Goal: Register for event/course

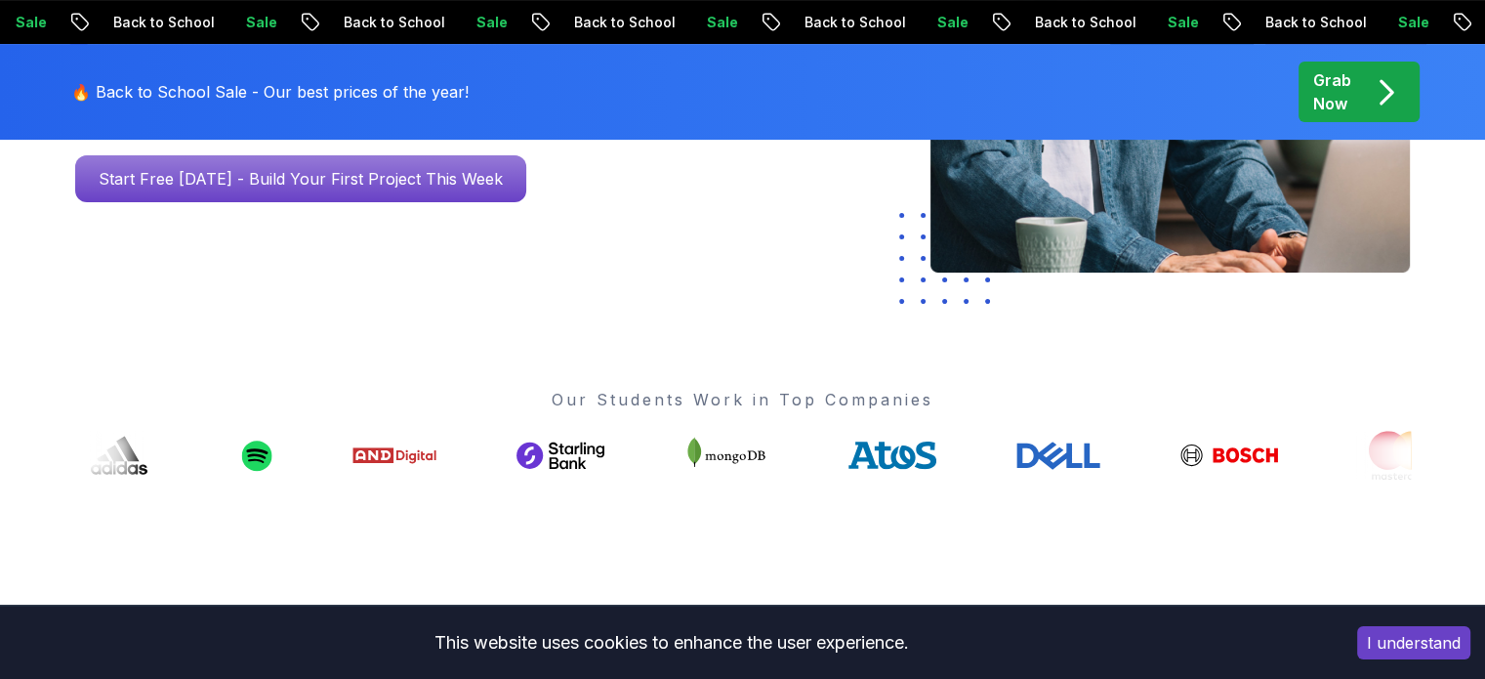
drag, startPoint x: 0, startPoint y: 0, endPoint x: 1049, endPoint y: 456, distance: 1144.2
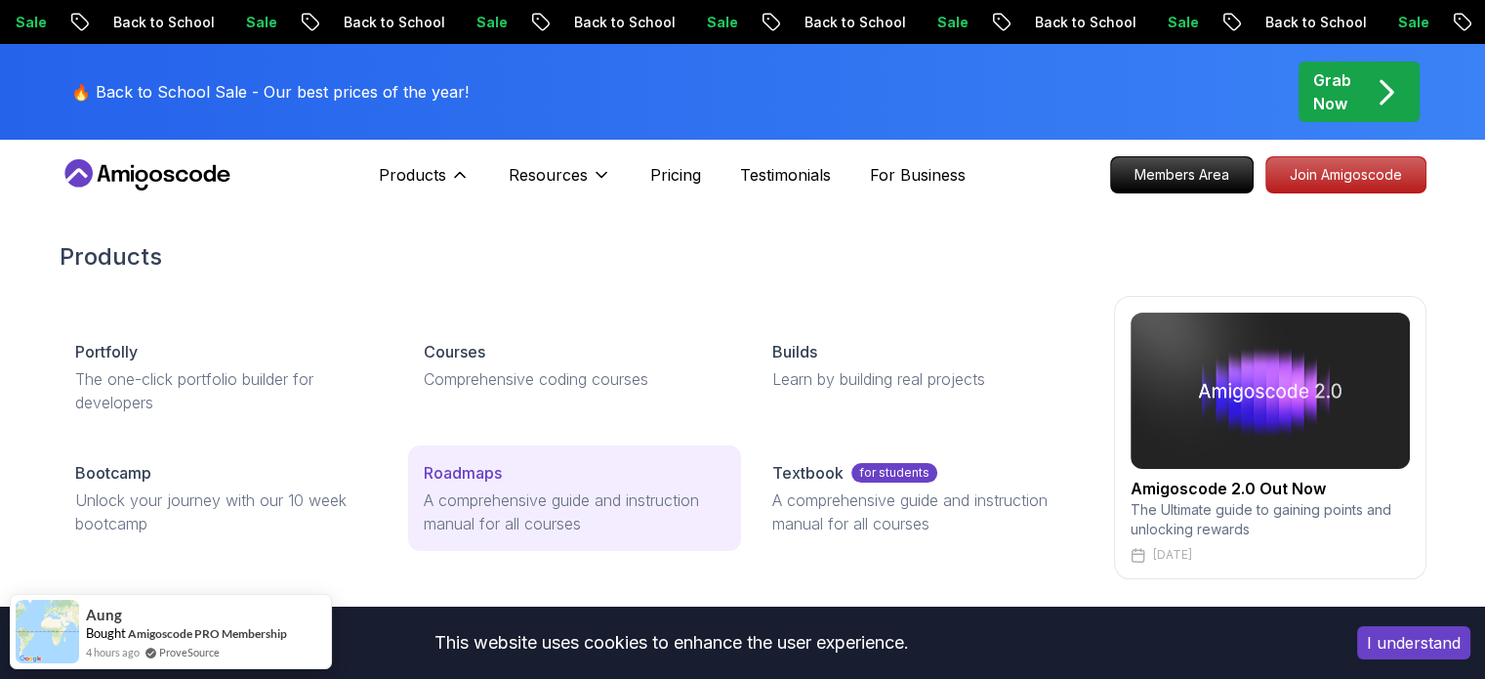
click at [494, 483] on link "Roadmaps A comprehensive guide and instruction manual for all courses" at bounding box center [574, 497] width 333 height 105
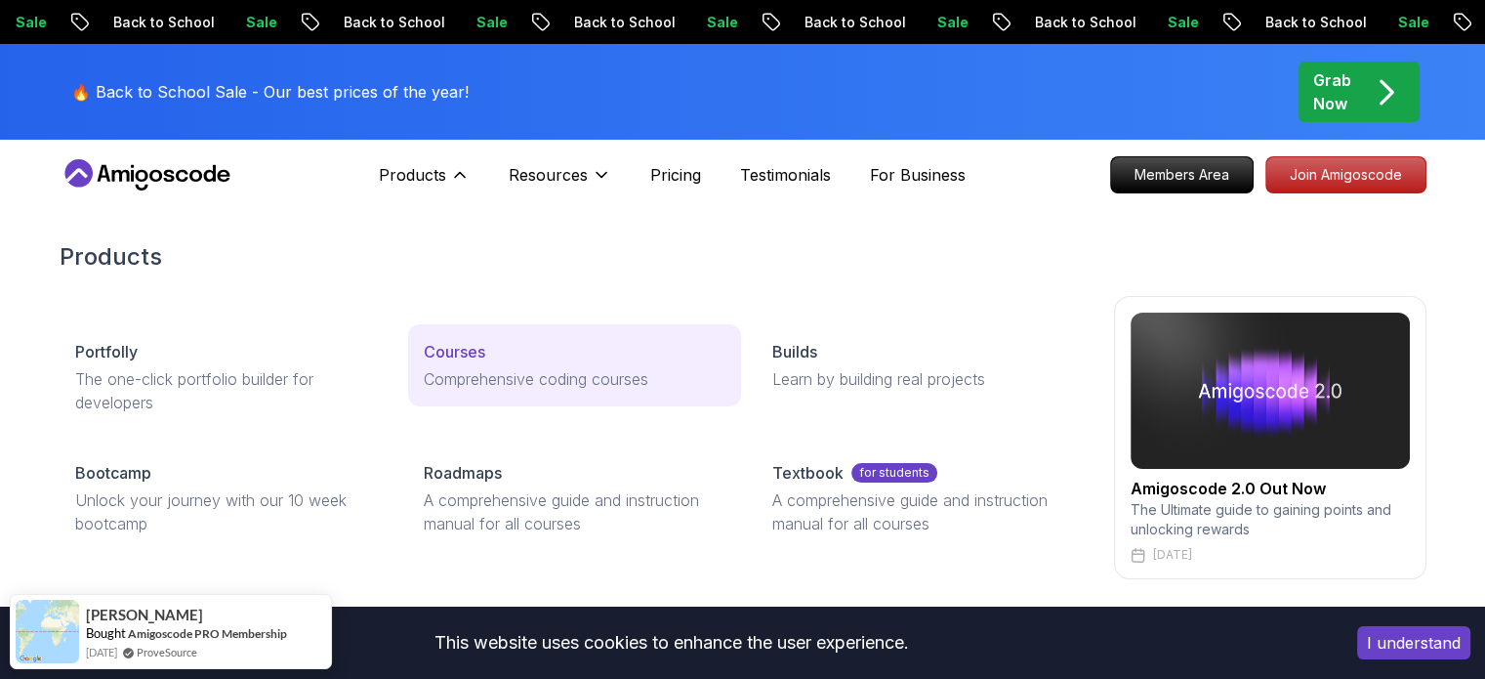
click at [450, 355] on p "Courses" at bounding box center [455, 351] width 62 height 23
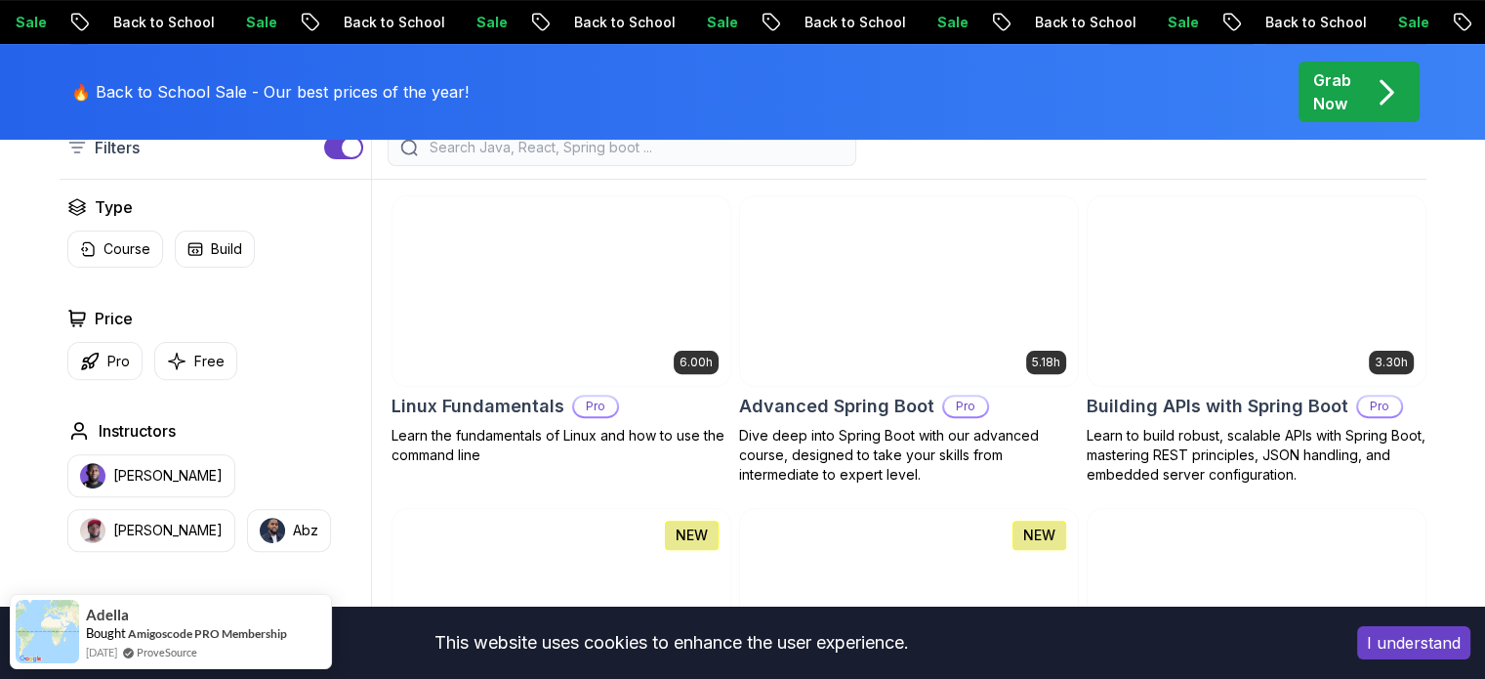
scroll to position [556, 0]
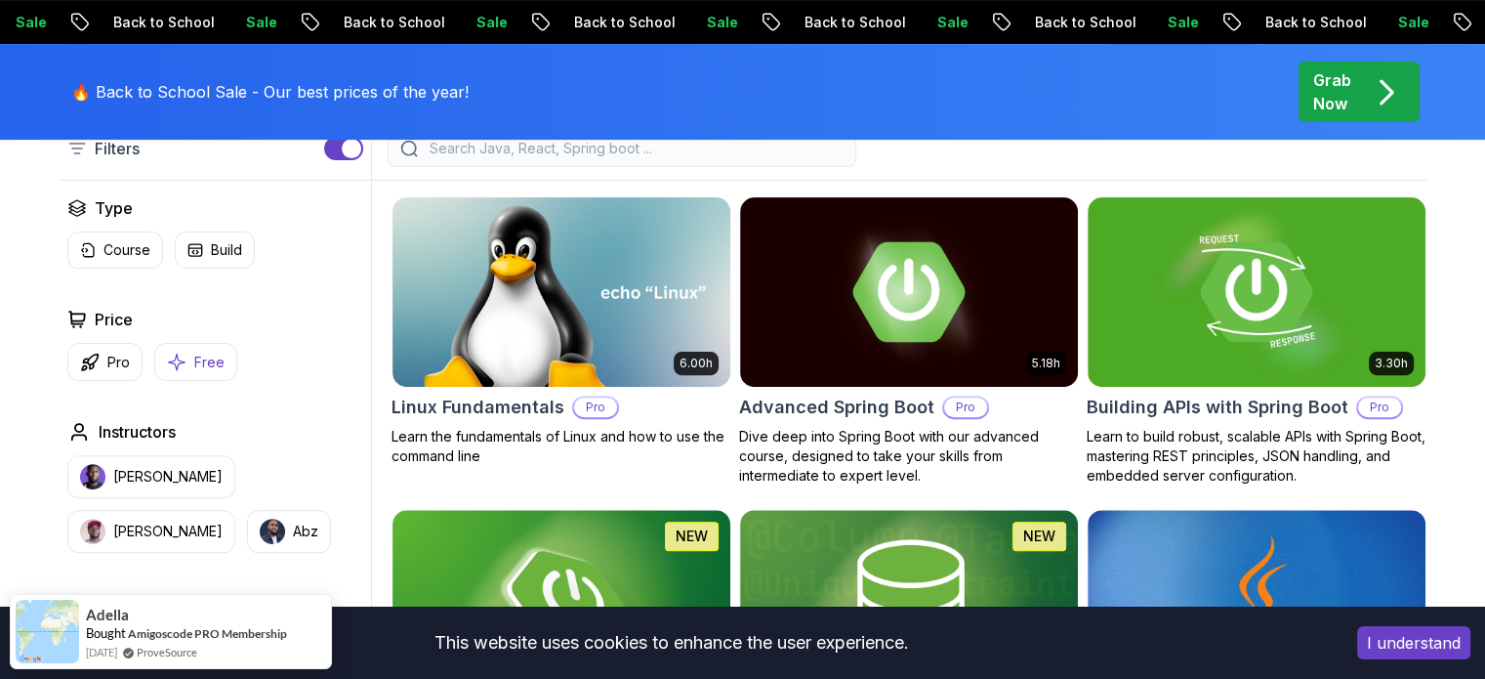
click at [171, 362] on icon "button" at bounding box center [177, 361] width 20 height 21
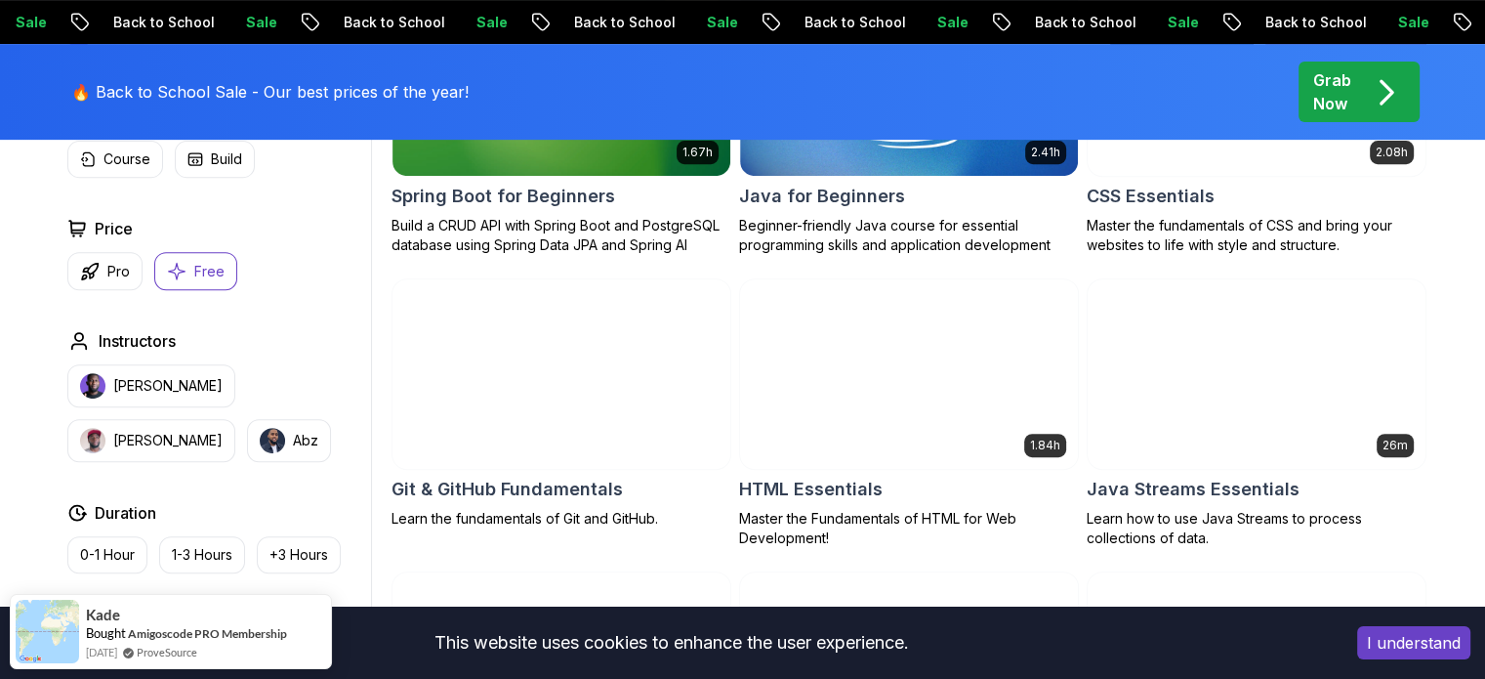
scroll to position [761, 0]
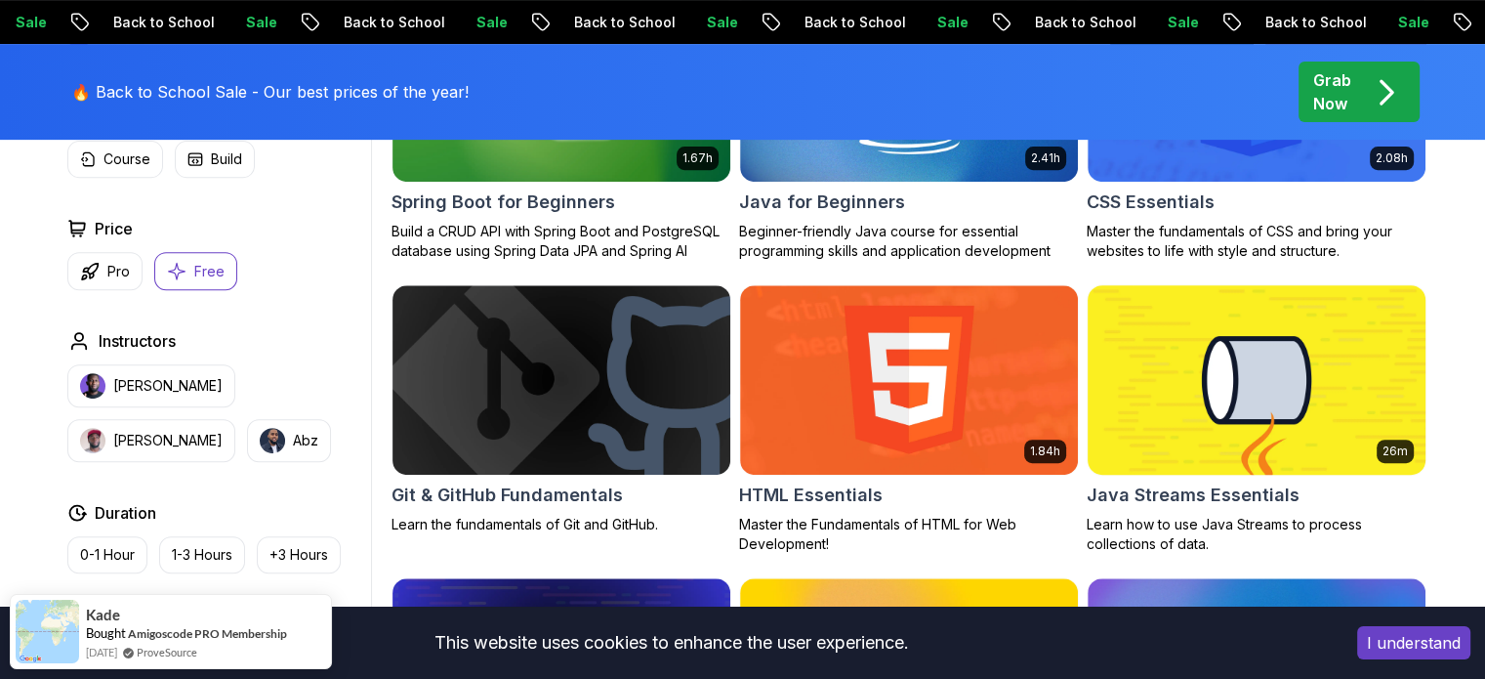
click at [1250, 388] on img at bounding box center [1256, 379] width 354 height 198
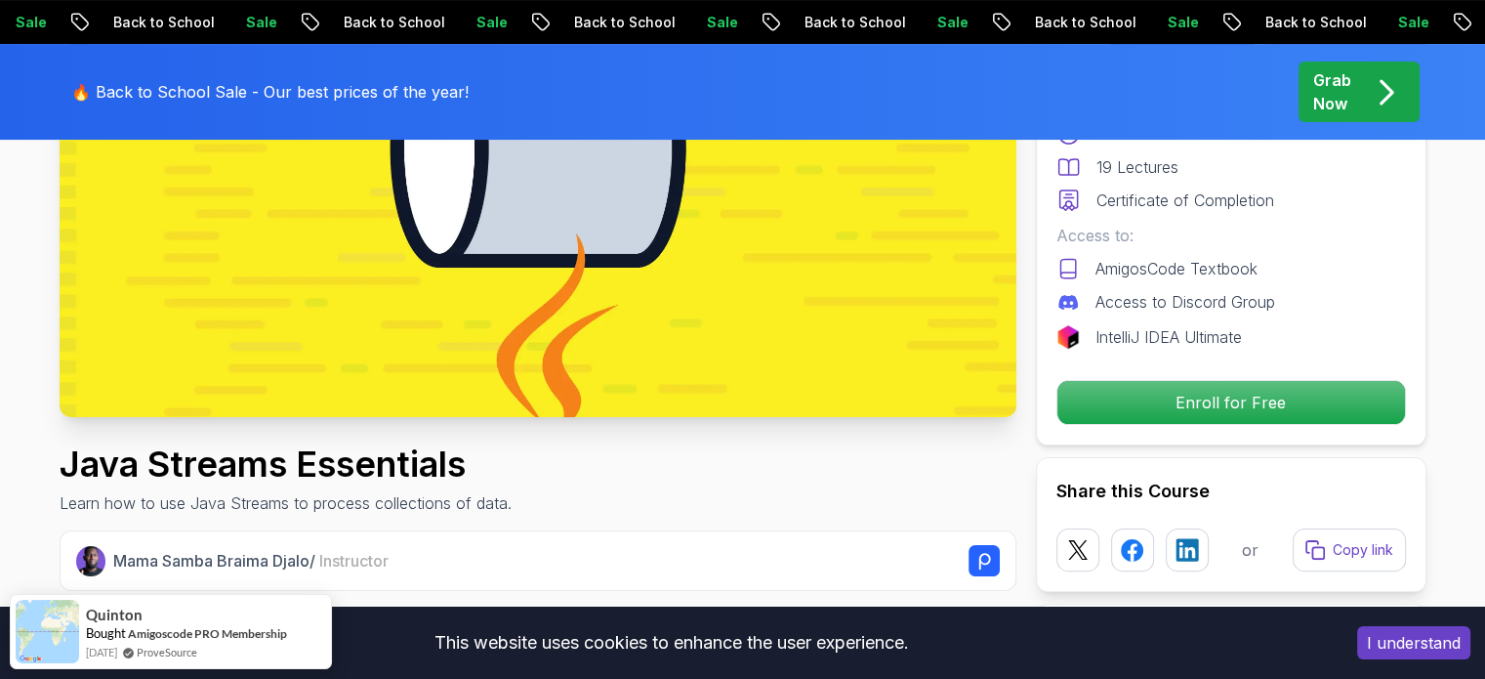
scroll to position [401, 0]
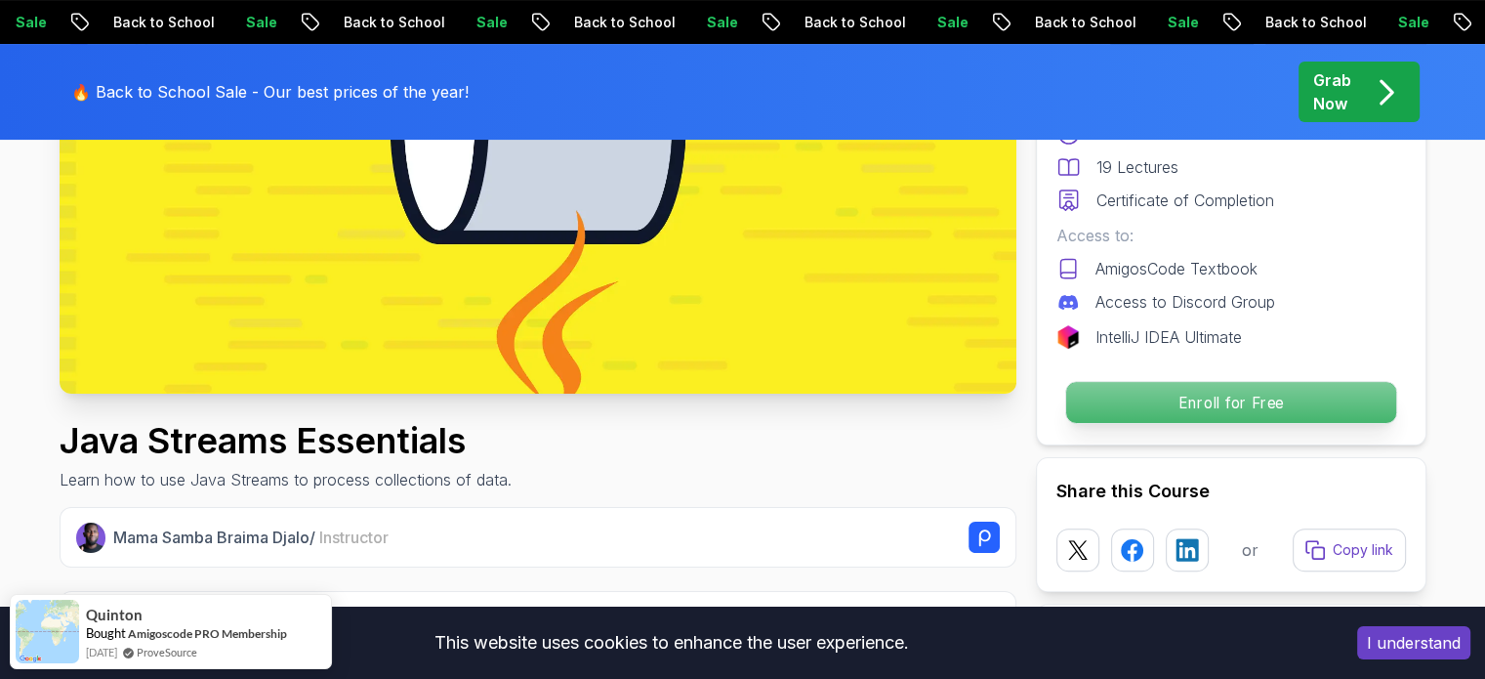
click at [1237, 392] on p "Enroll for Free" at bounding box center [1230, 402] width 330 height 41
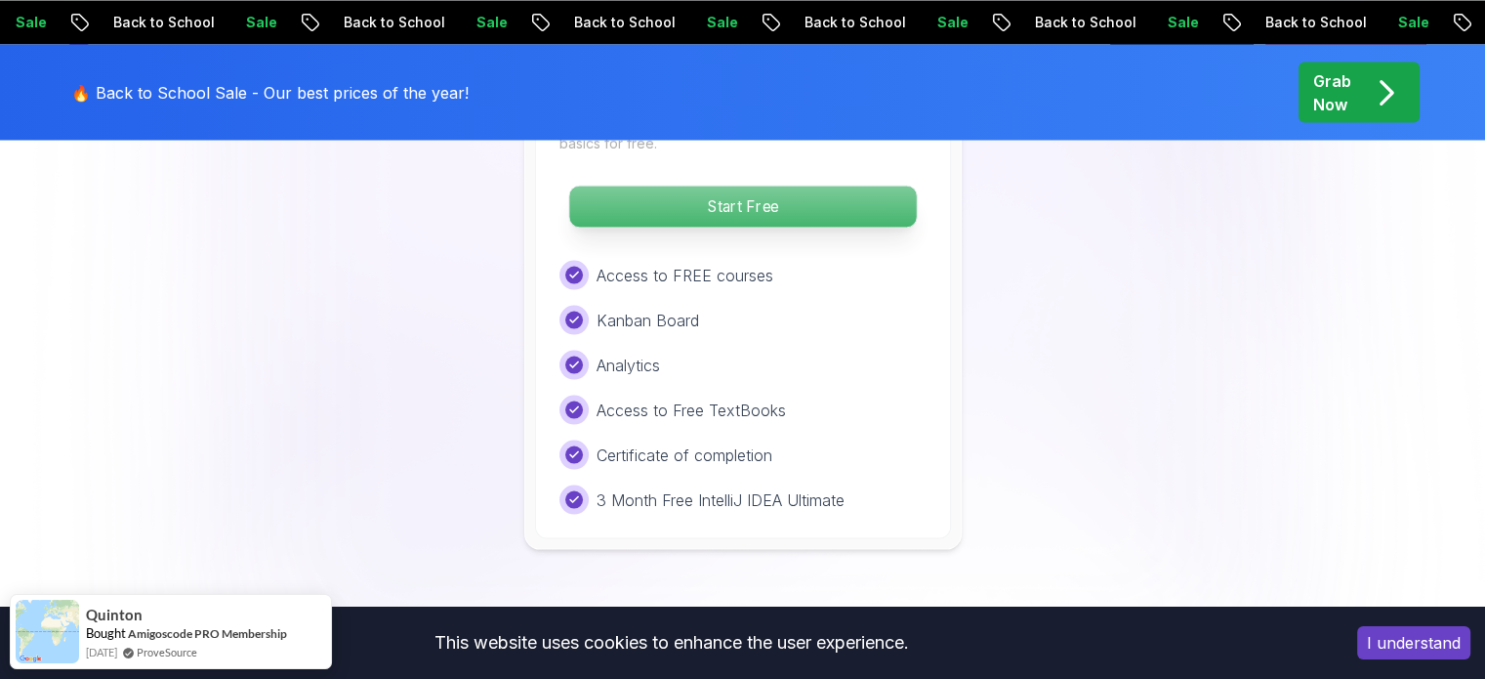
scroll to position [3674, 0]
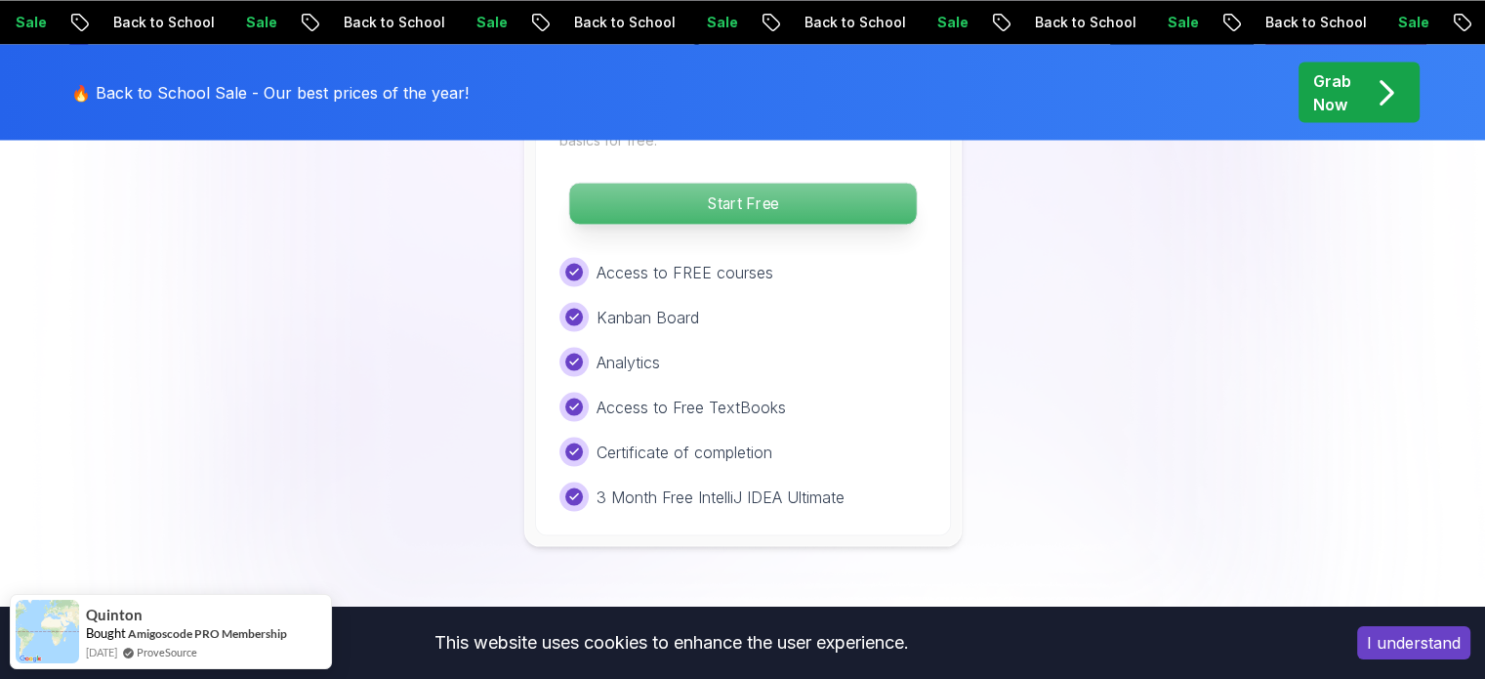
click at [788, 183] on p "Start Free" at bounding box center [742, 203] width 347 height 41
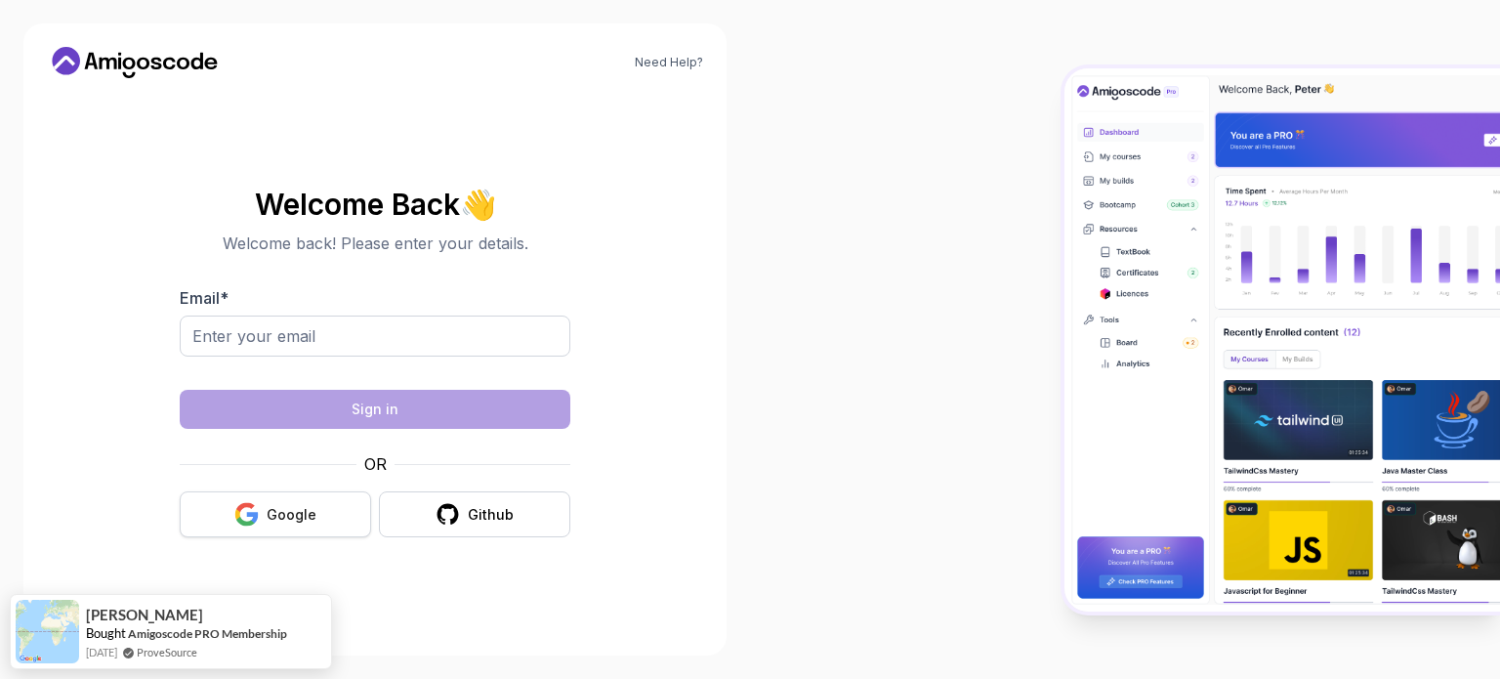
click at [282, 511] on div "Google" at bounding box center [292, 515] width 50 height 20
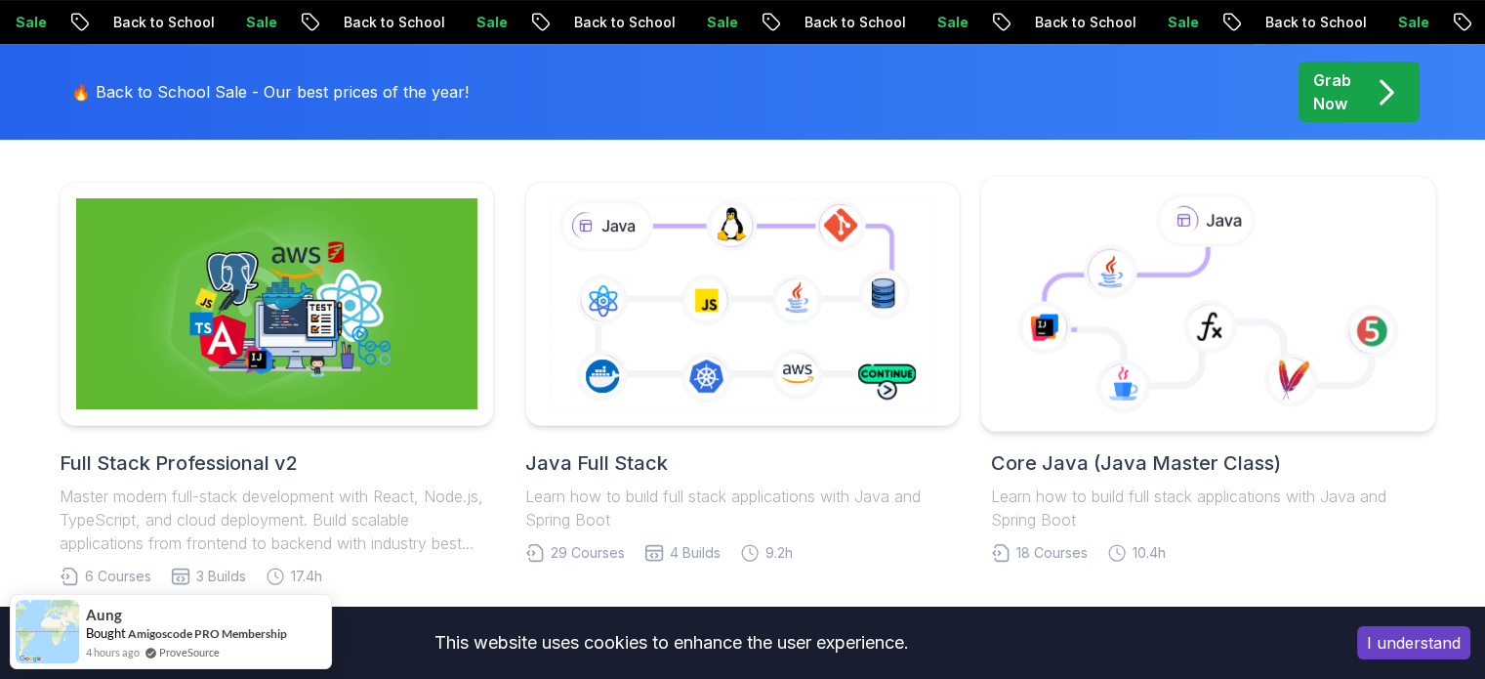
scroll to position [484, 0]
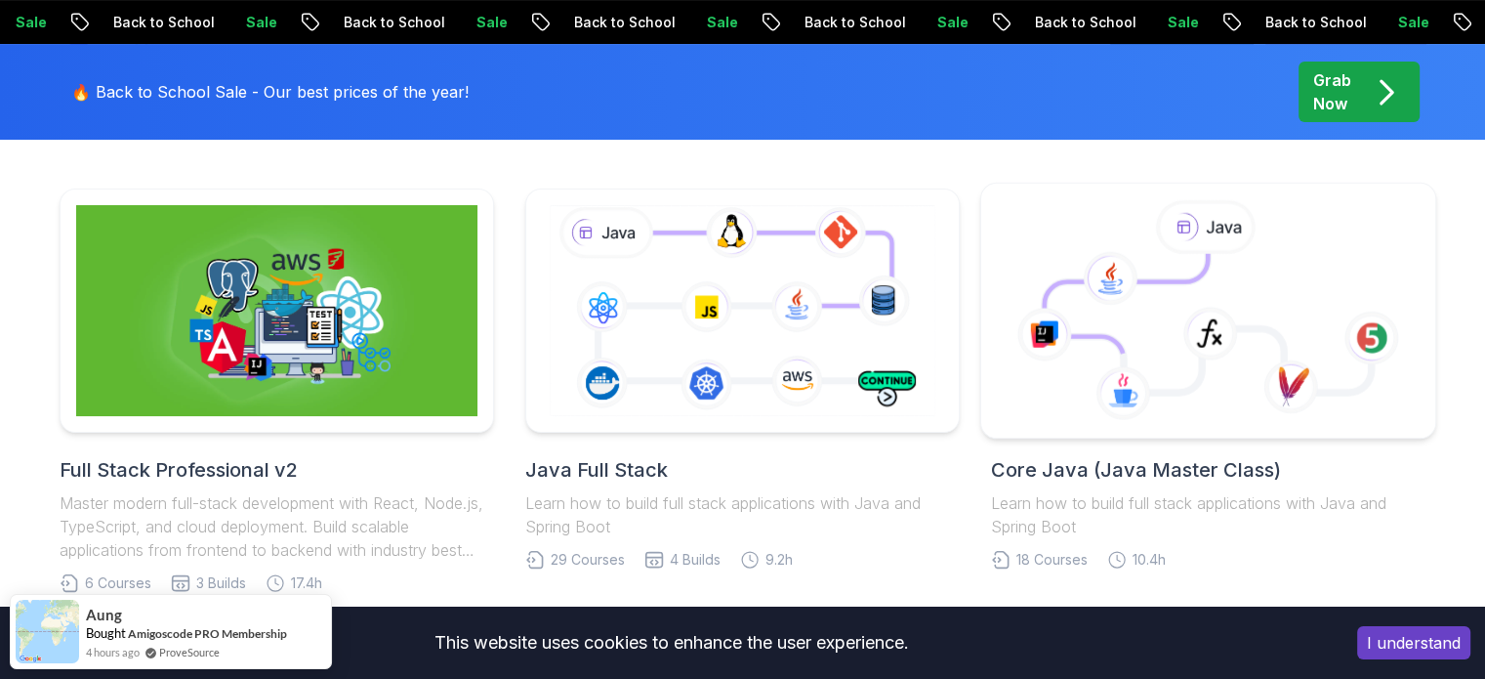
click at [1228, 301] on icon at bounding box center [1208, 323] width 327 height 139
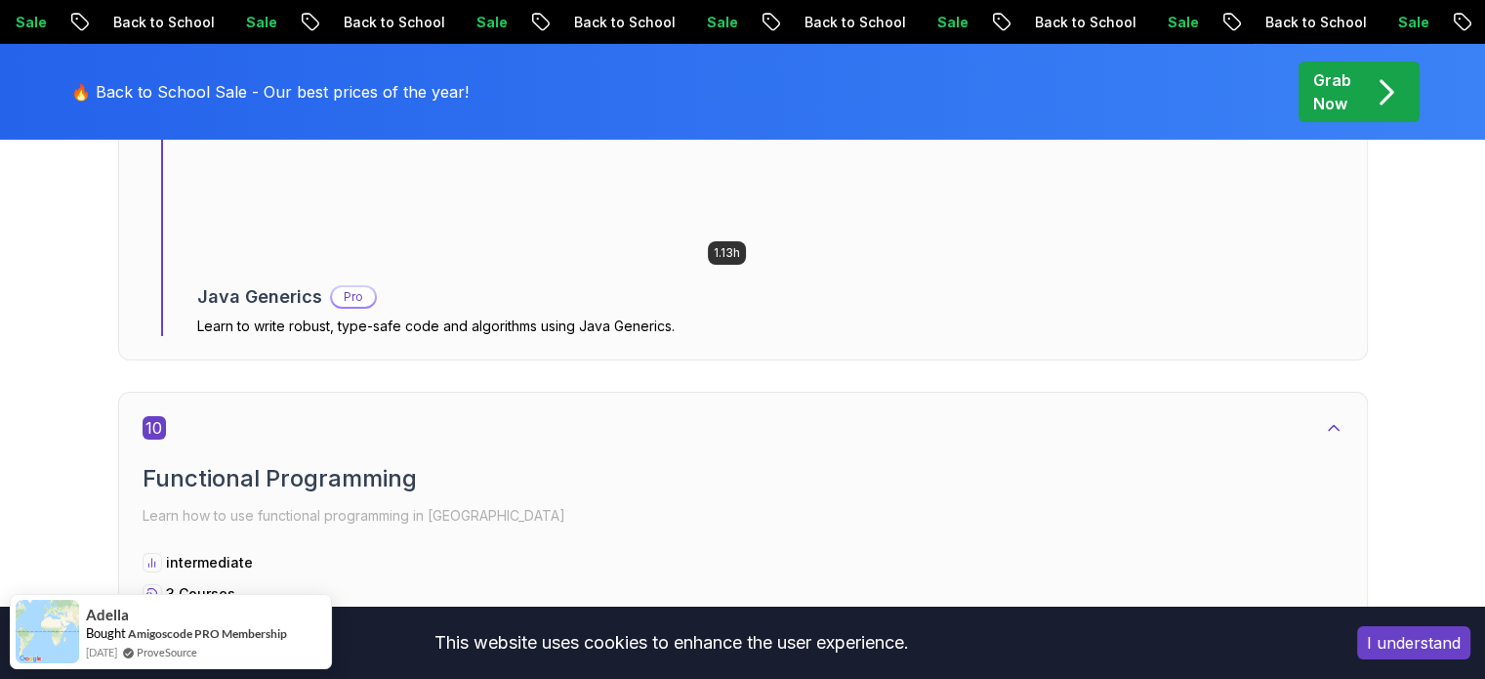
scroll to position [6865, 0]
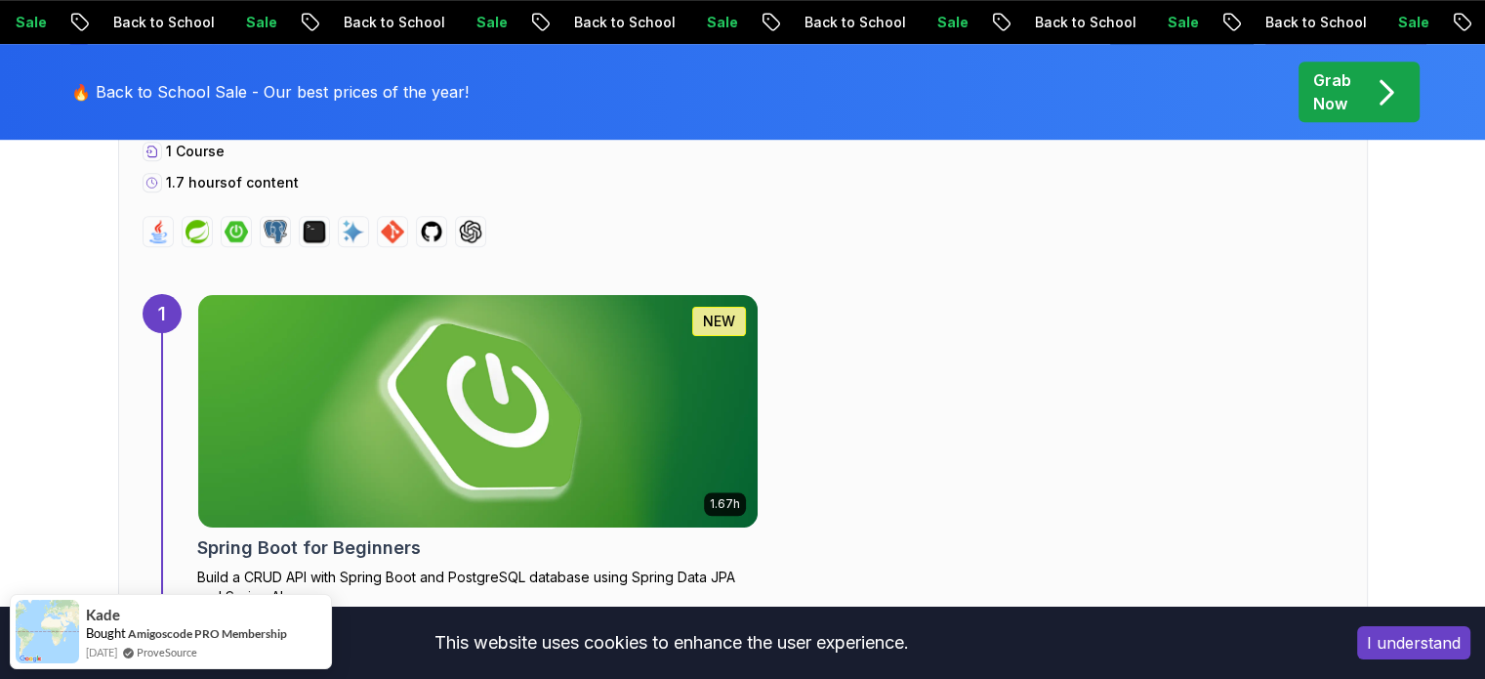
scroll to position [1269, 0]
